Goal: Information Seeking & Learning: Learn about a topic

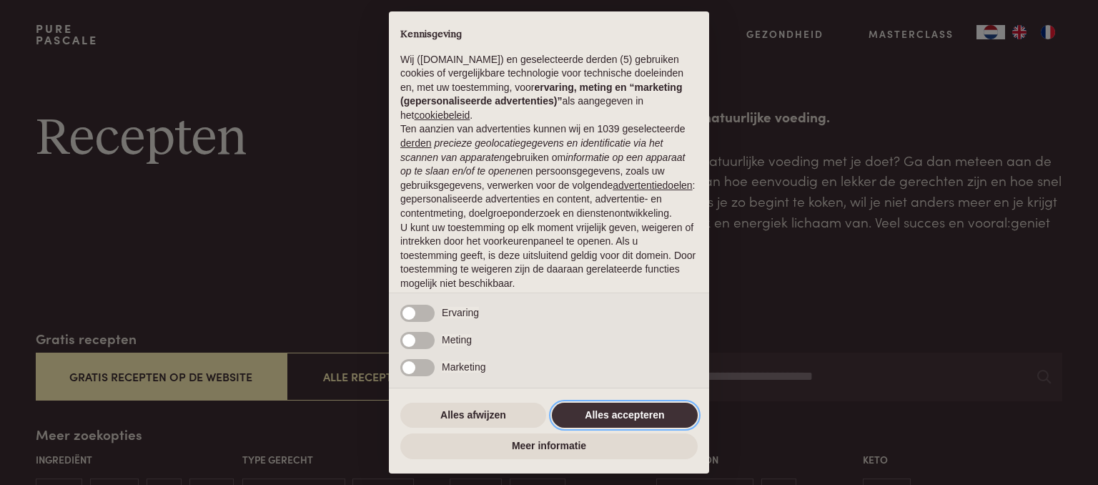
click at [623, 407] on button "Alles accepteren" at bounding box center [625, 415] width 146 height 26
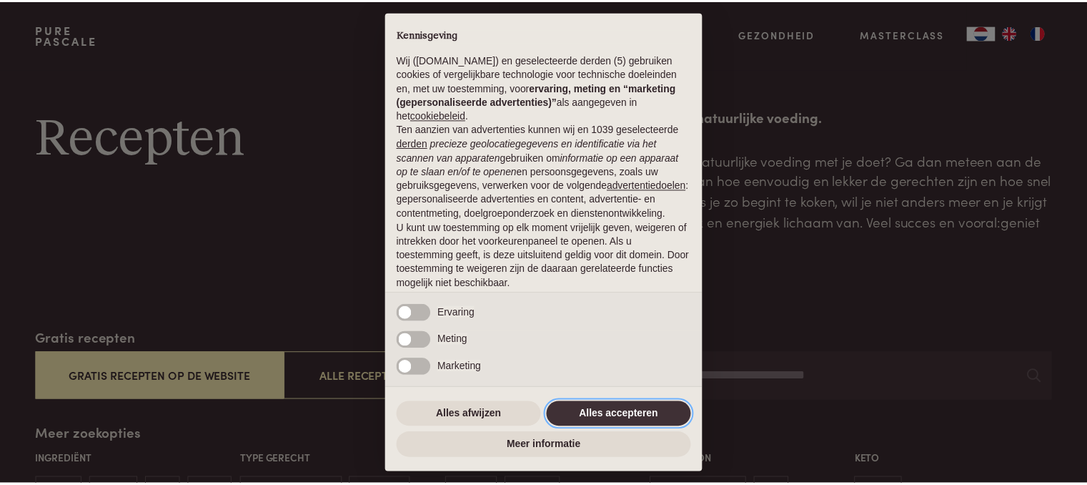
scroll to position [90, 0]
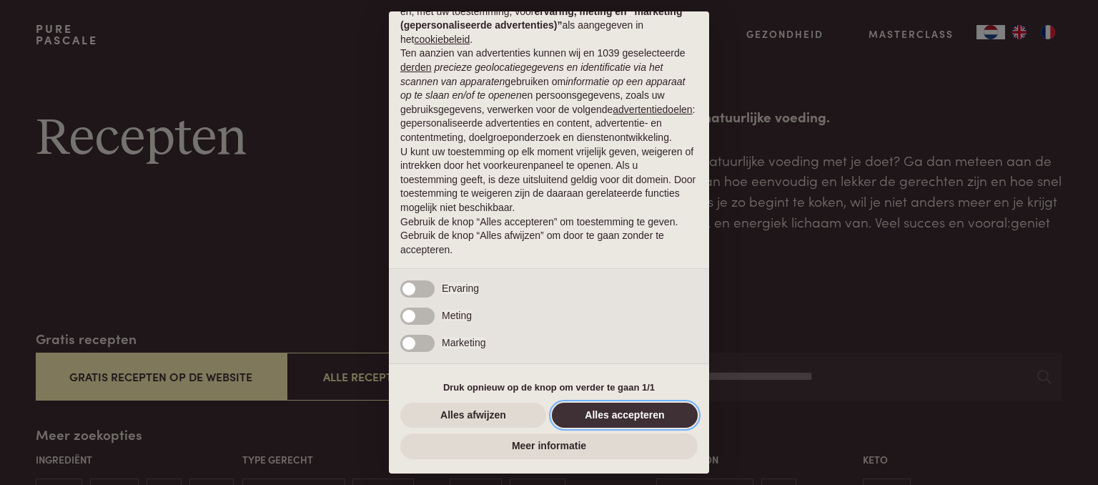
click at [631, 414] on button "Alles accepteren" at bounding box center [625, 415] width 146 height 26
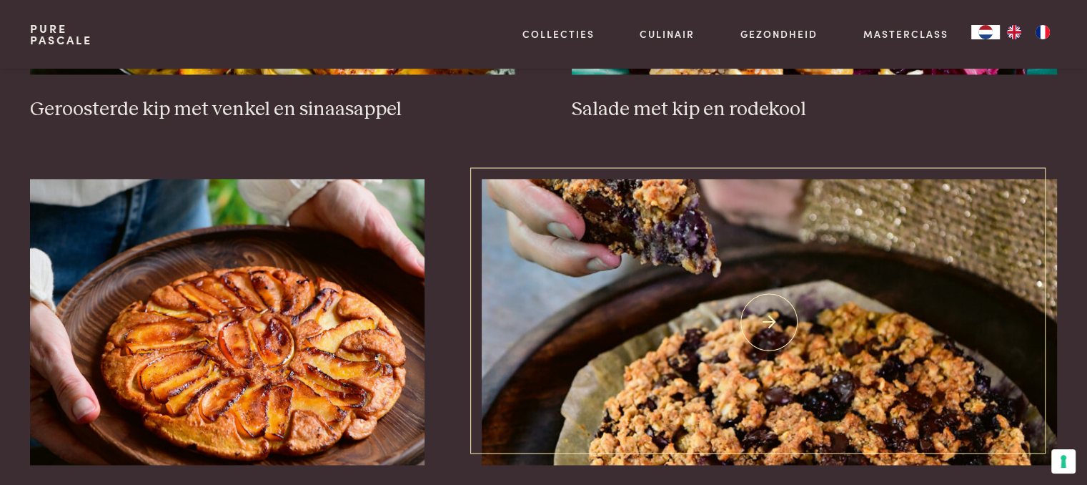
scroll to position [2145, 0]
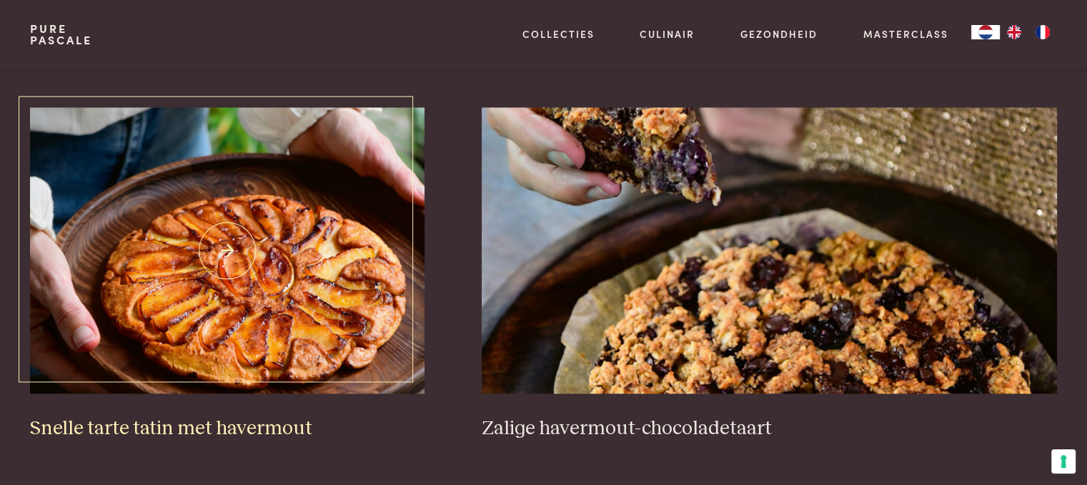
click at [249, 196] on img at bounding box center [227, 250] width 395 height 286
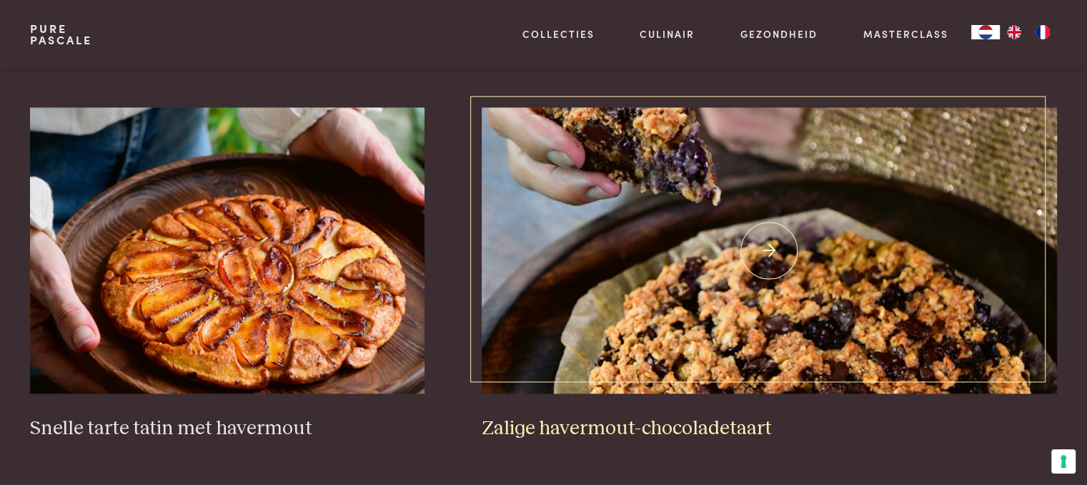
click at [765, 310] on img at bounding box center [769, 250] width 575 height 286
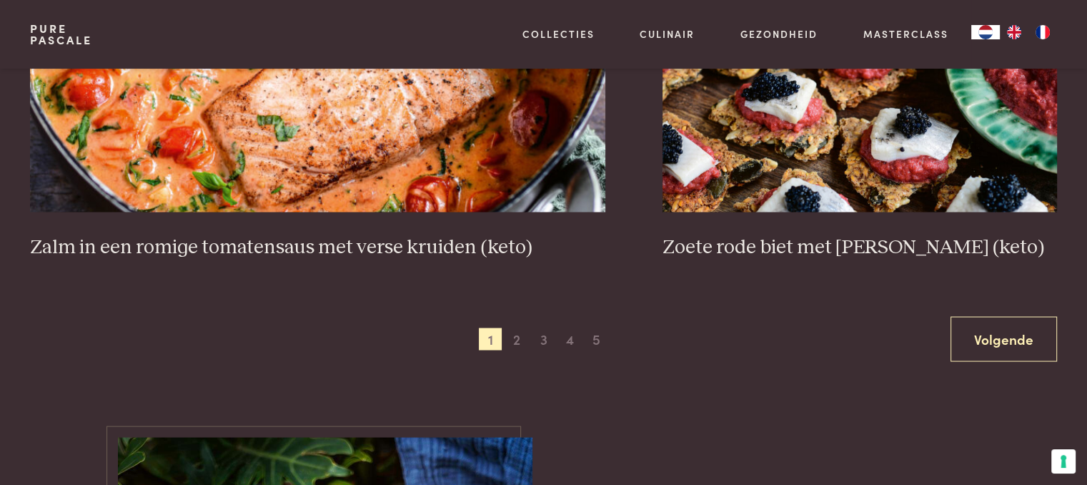
scroll to position [2788, 0]
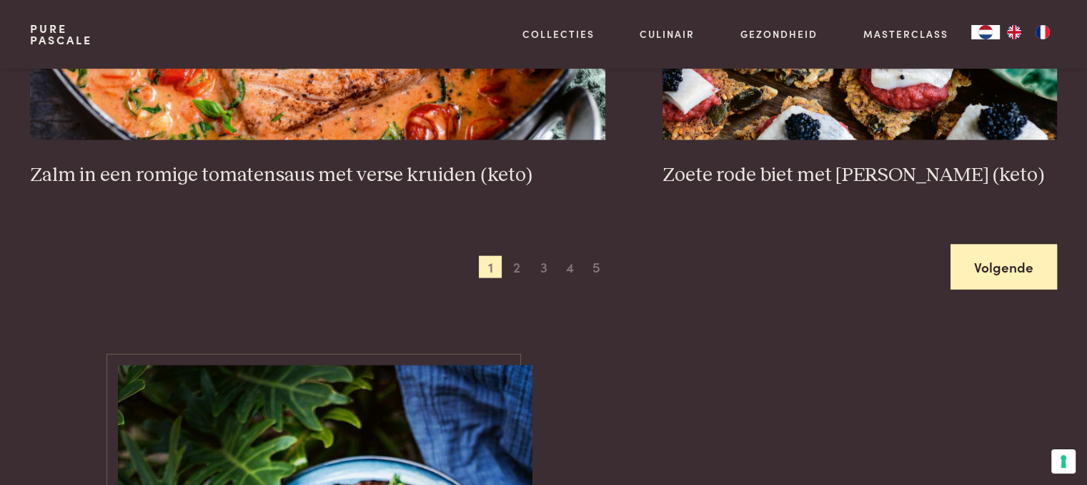
click at [985, 261] on link "Volgende" at bounding box center [1004, 266] width 107 height 45
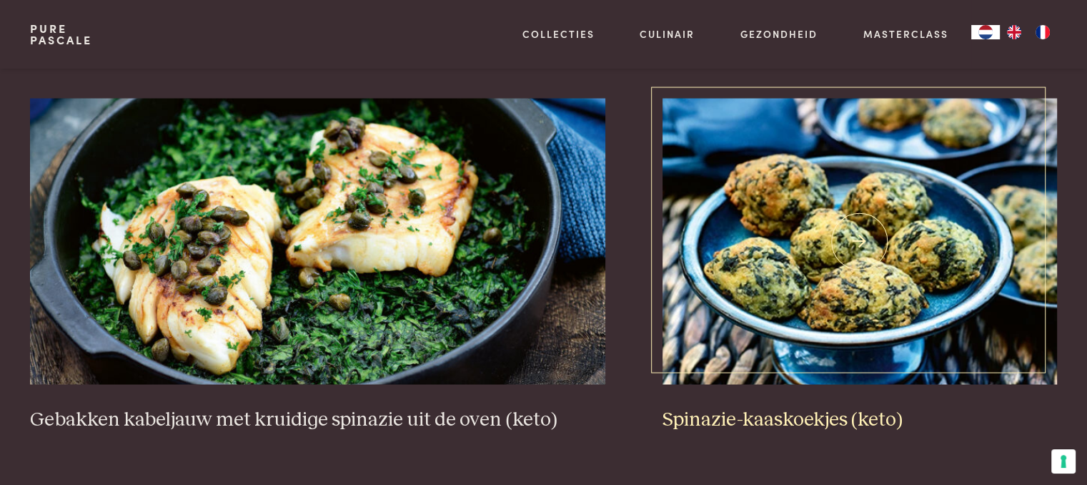
scroll to position [2616, 0]
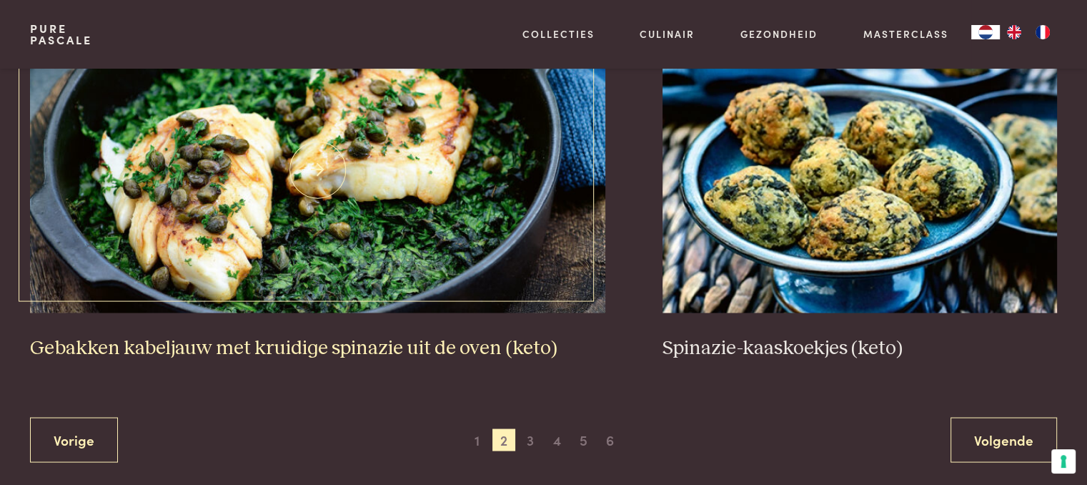
click at [400, 202] on img at bounding box center [317, 169] width 575 height 286
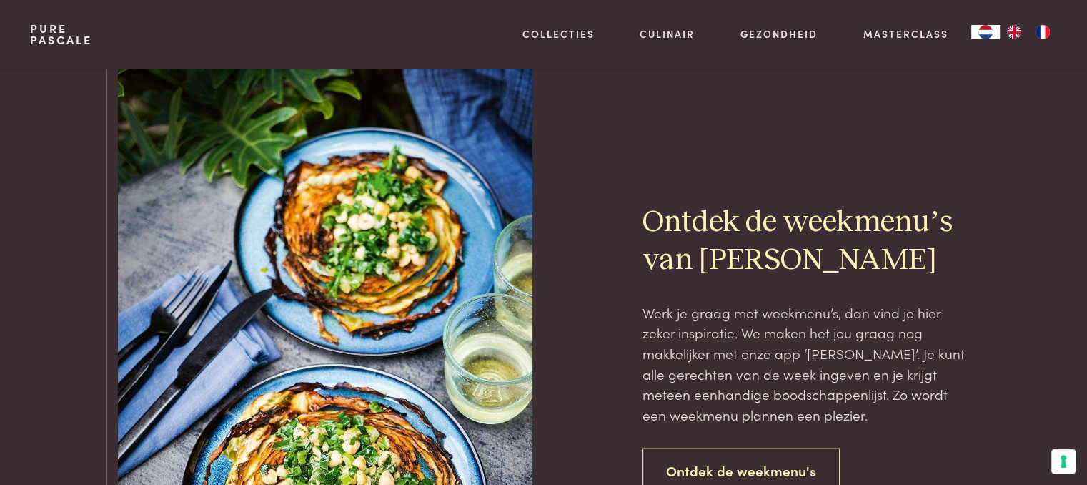
scroll to position [3188, 0]
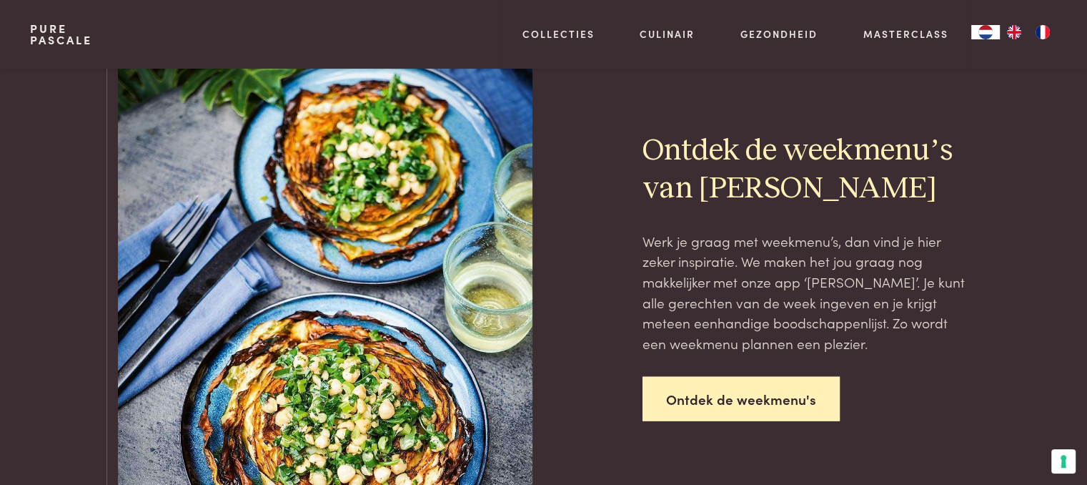
click at [714, 394] on link "Ontdek de weekmenu's" at bounding box center [741, 399] width 197 height 45
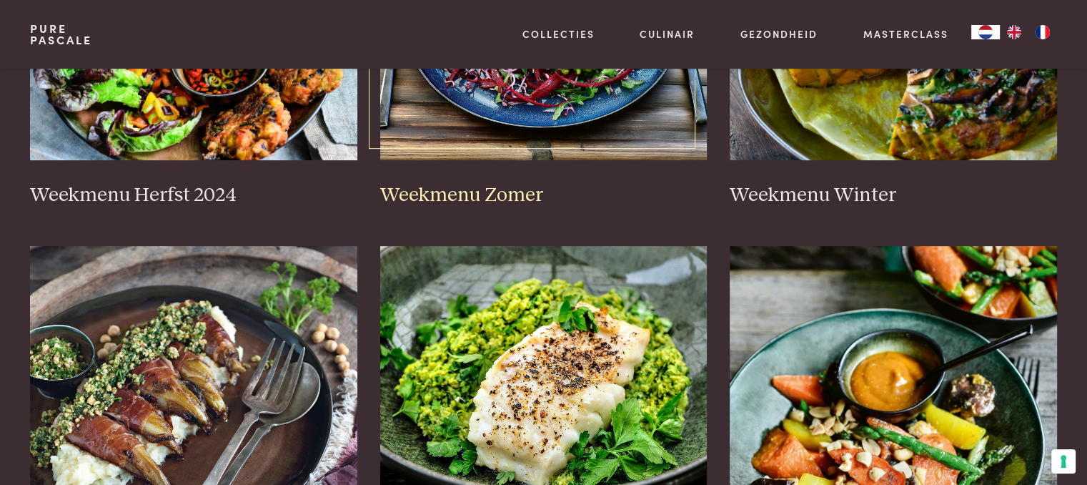
scroll to position [643, 0]
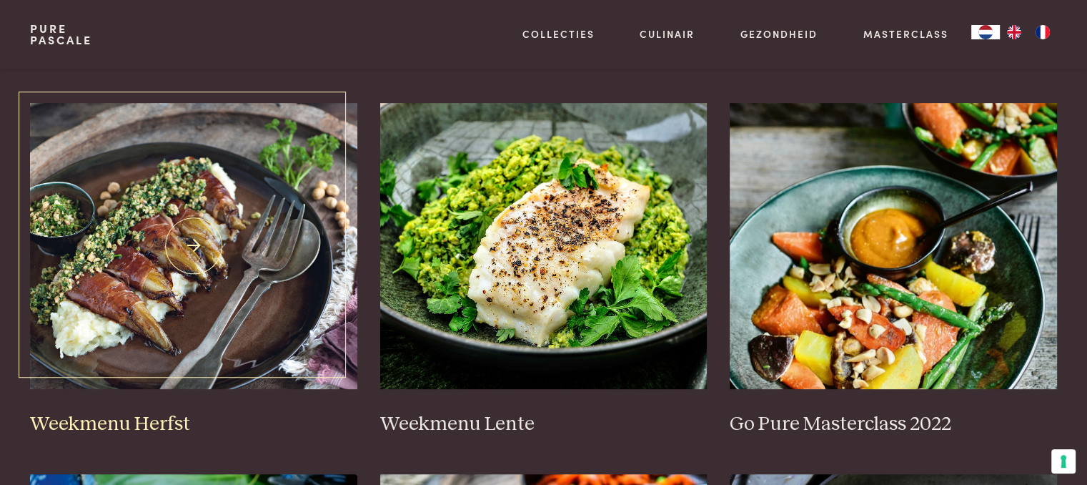
click at [204, 247] on img at bounding box center [193, 246] width 327 height 286
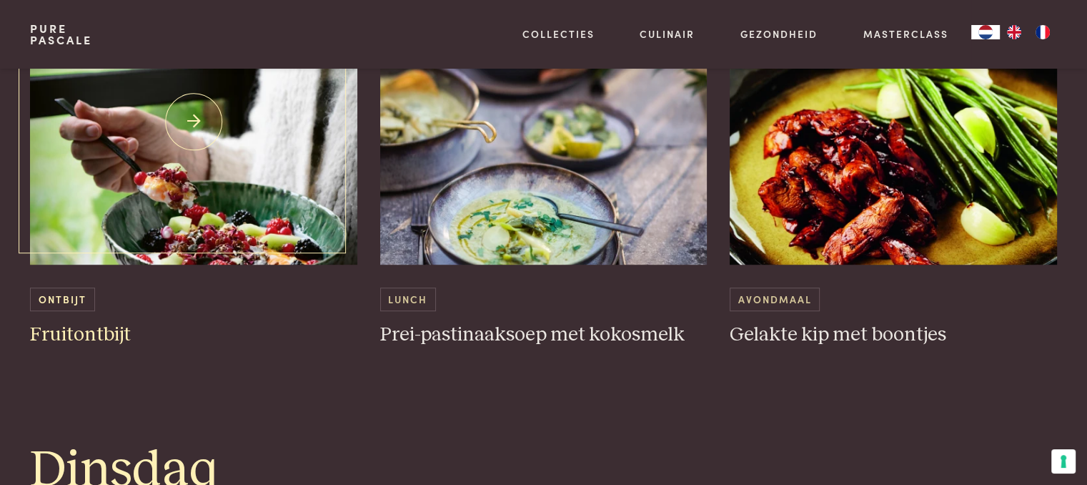
scroll to position [858, 0]
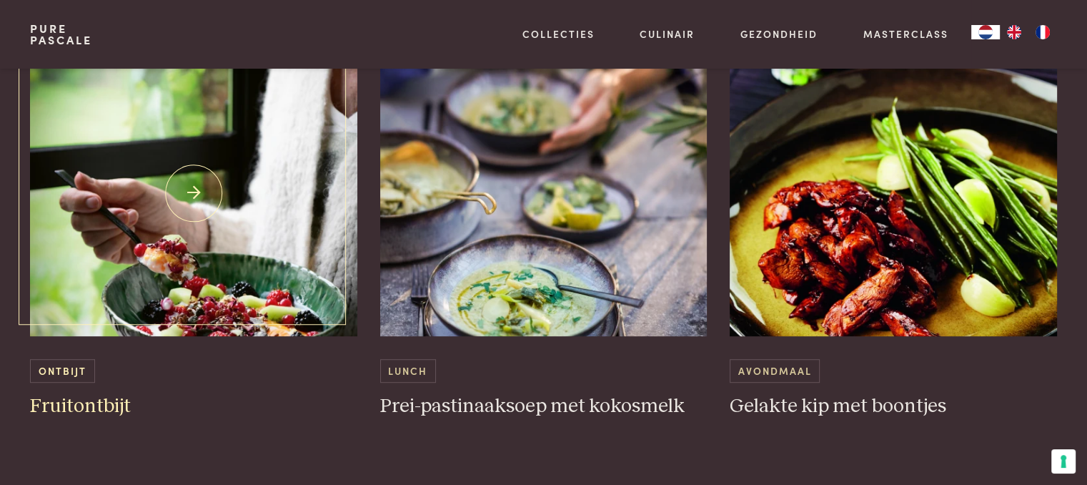
click at [233, 209] on img at bounding box center [193, 193] width 327 height 286
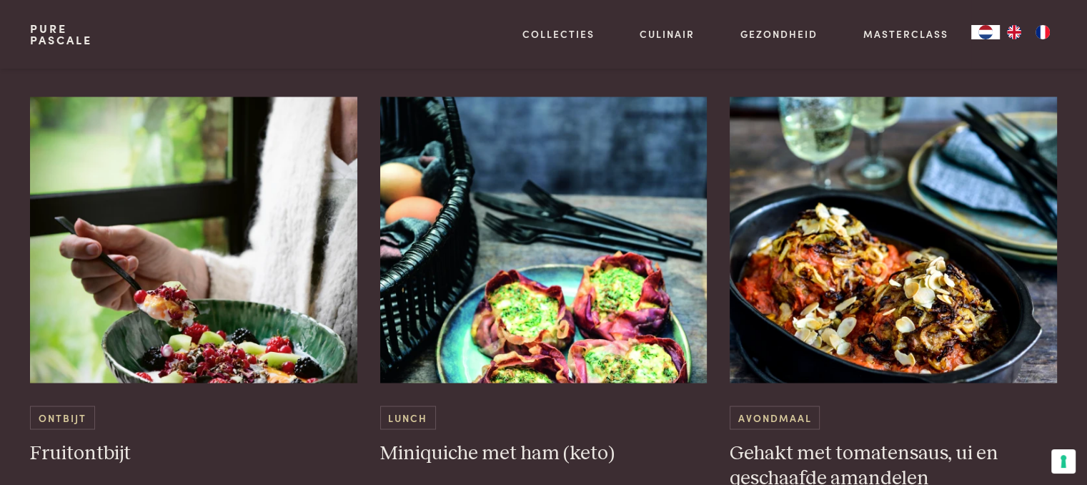
scroll to position [2574, 0]
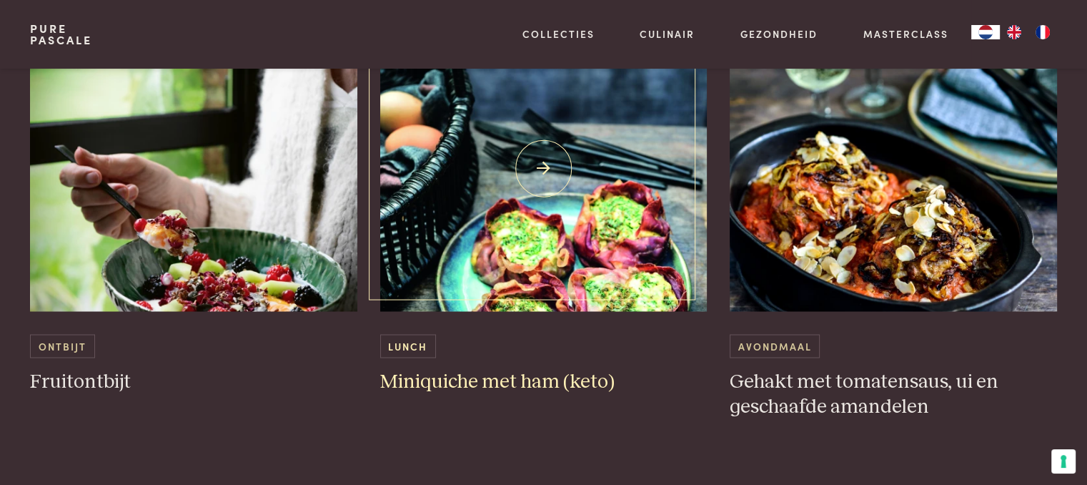
click at [572, 229] on img at bounding box center [543, 168] width 327 height 286
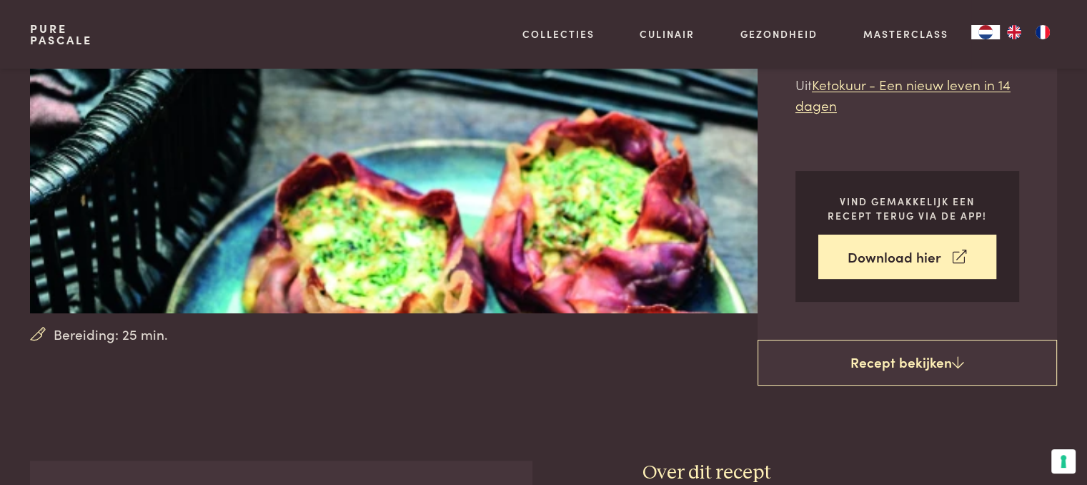
scroll to position [286, 0]
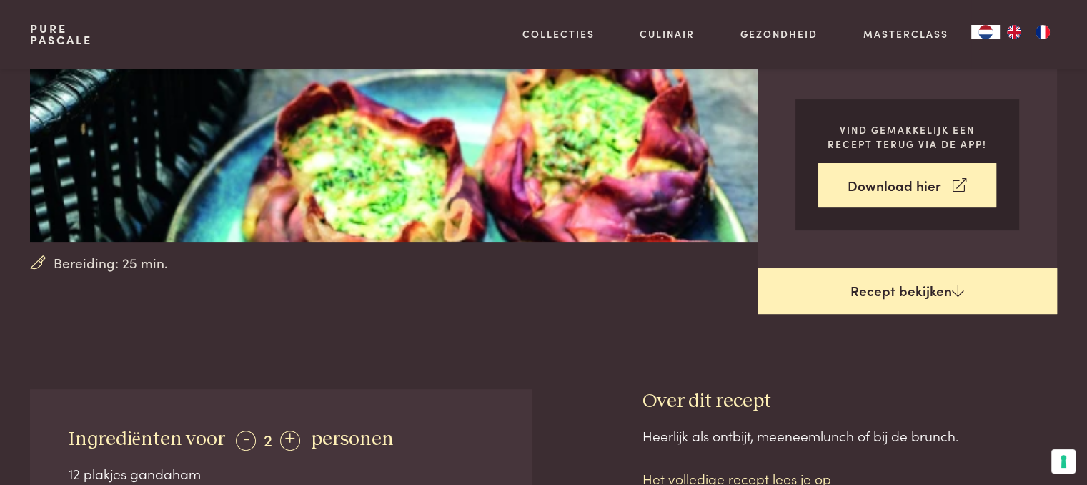
click at [851, 295] on link "Recept bekijken" at bounding box center [908, 291] width 300 height 46
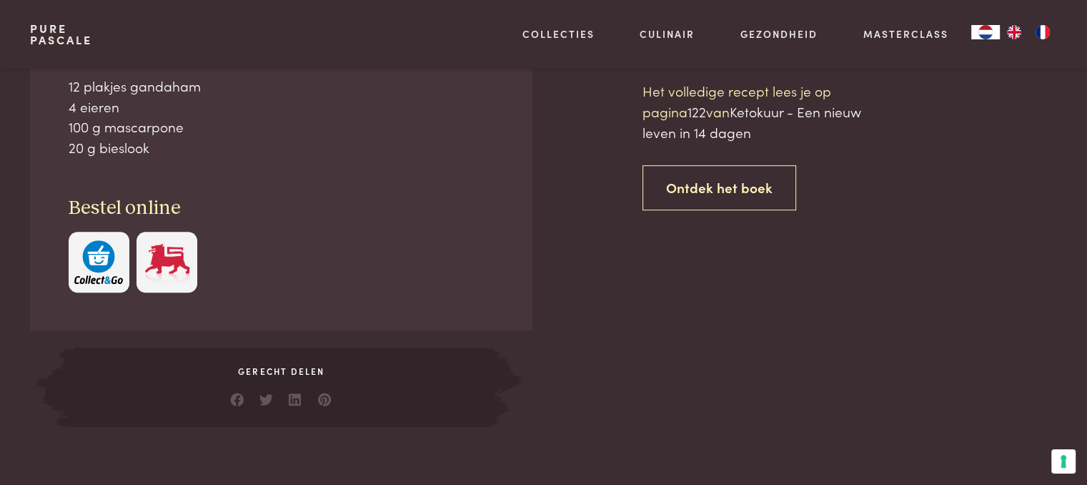
scroll to position [674, 0]
click at [879, 267] on div "Heerlijk als ontbijt, meeneemlunch of bij de brunch. Het volledige recept lees …" at bounding box center [850, 231] width 415 height 389
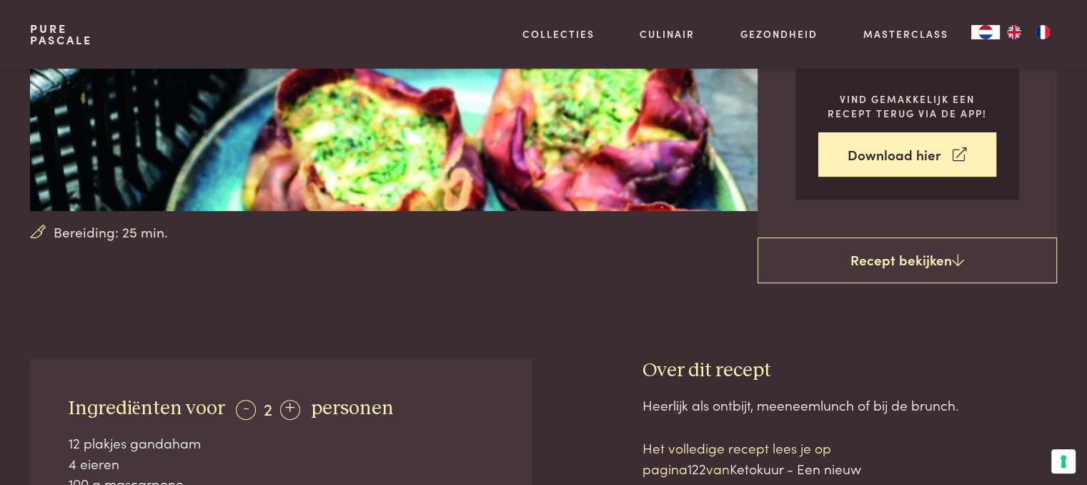
scroll to position [174, 0]
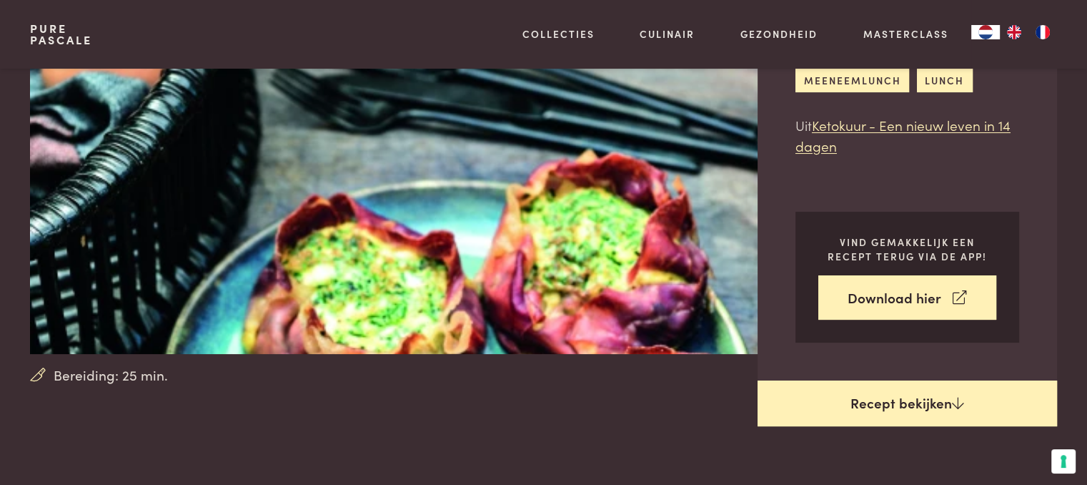
click at [940, 398] on link "Recept bekijken" at bounding box center [908, 403] width 300 height 46
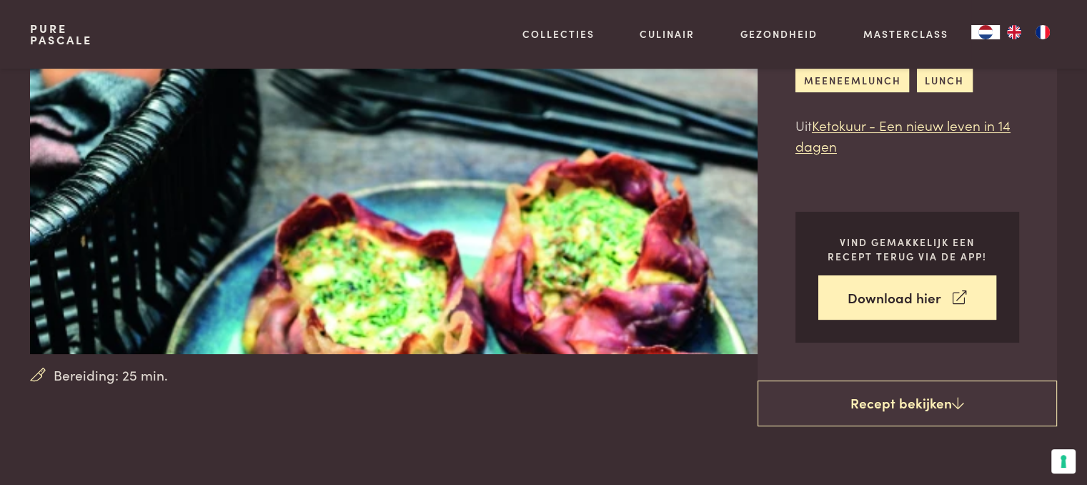
scroll to position [0, 0]
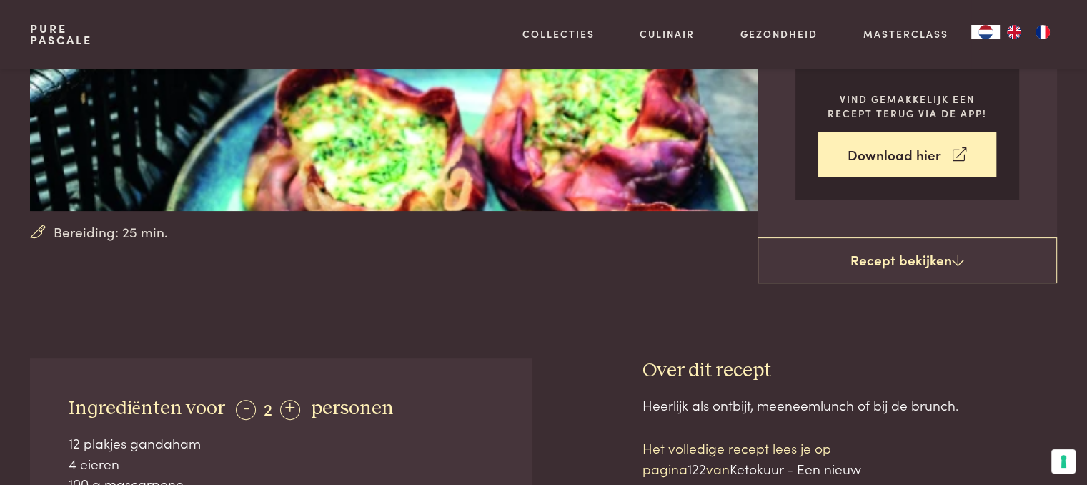
scroll to position [245, 0]
